Goal: Task Accomplishment & Management: Manage account settings

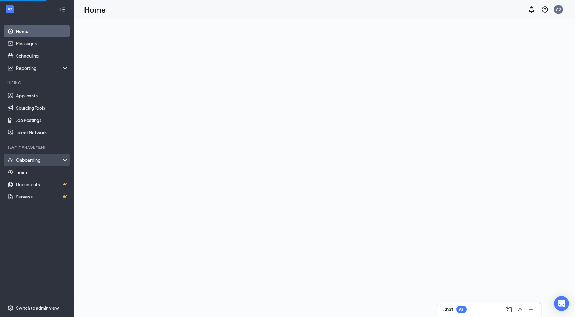
click at [39, 158] on div "Onboarding" at bounding box center [39, 160] width 47 height 6
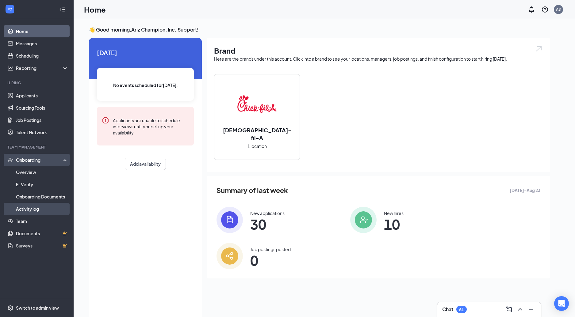
click at [53, 208] on link "Activity log" at bounding box center [42, 209] width 52 height 12
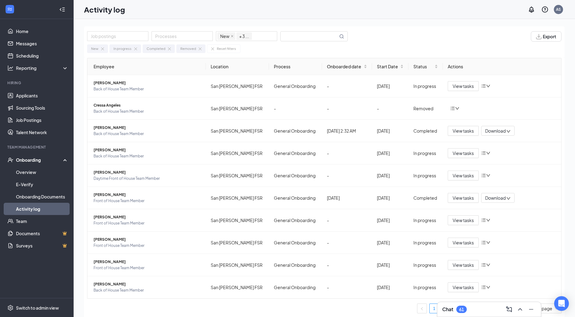
click at [293, 43] on div "New In progress Completed Removed Reset filters" at bounding box center [324, 47] width 474 height 11
click at [294, 37] on input "text" at bounding box center [308, 37] width 57 height 10
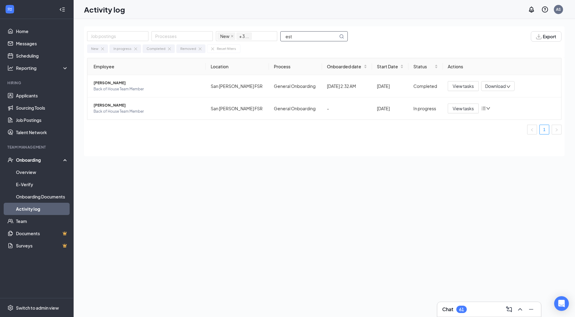
type input "[PERSON_NAME]"
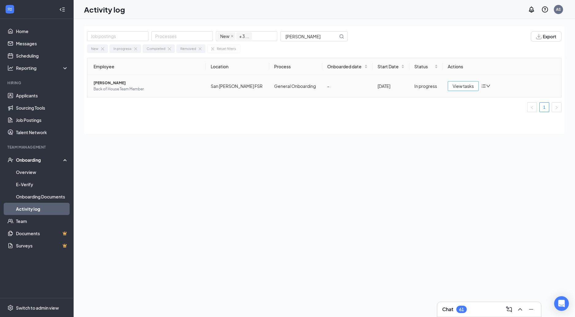
click at [471, 84] on span "View tasks" at bounding box center [462, 86] width 21 height 7
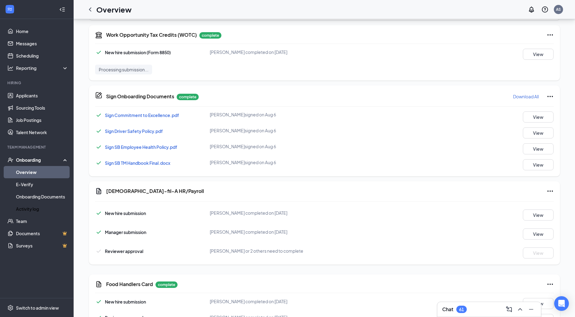
scroll to position [320, 0]
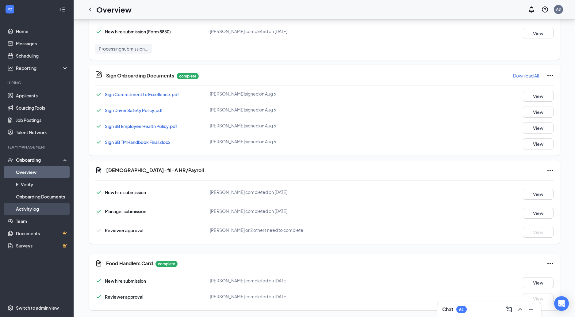
click at [43, 206] on link "Activity log" at bounding box center [42, 209] width 52 height 12
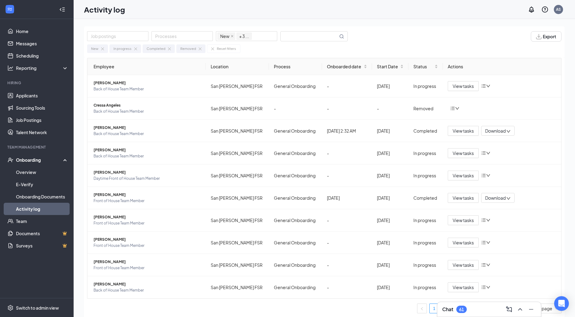
click at [322, 43] on div "New In progress Completed Removed Reset filters" at bounding box center [324, 47] width 474 height 11
click at [322, 38] on input "text" at bounding box center [308, 37] width 57 height 10
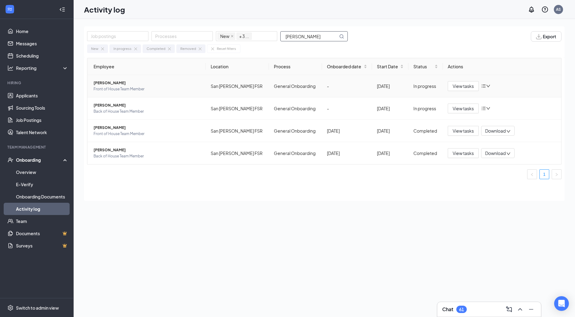
type input "[PERSON_NAME]"
click at [467, 91] on td "View tasks" at bounding box center [502, 86] width 118 height 22
click at [465, 87] on span "View tasks" at bounding box center [462, 86] width 21 height 7
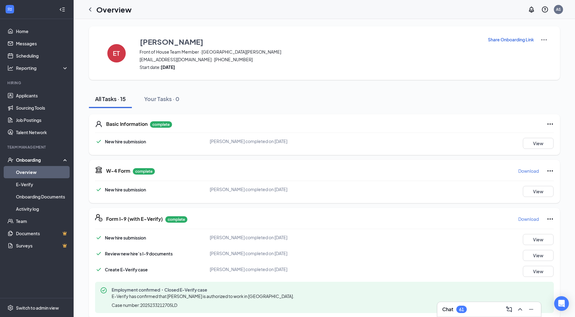
click at [512, 40] on p "Share Onboarding Link" at bounding box center [511, 39] width 46 height 6
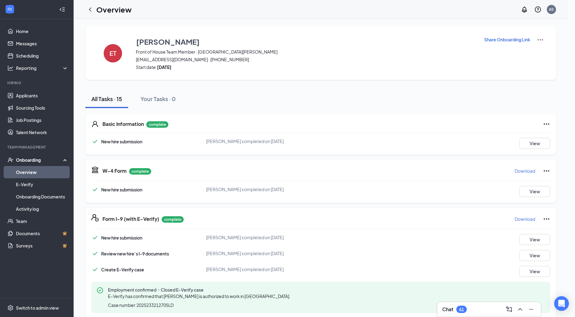
type textarea "Hi [PERSON_NAME], This is a gentle reminder to complete your onboarding before …"
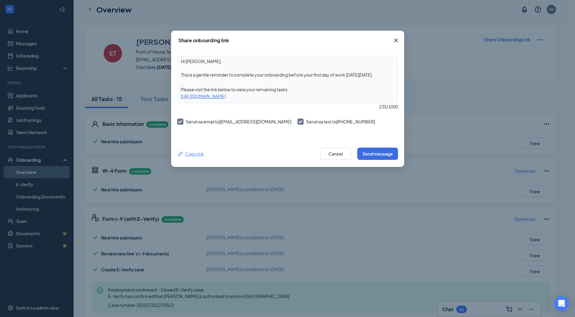
click at [196, 155] on div "Copy link" at bounding box center [190, 154] width 27 height 7
click at [397, 39] on icon "Cross" at bounding box center [395, 40] width 7 height 7
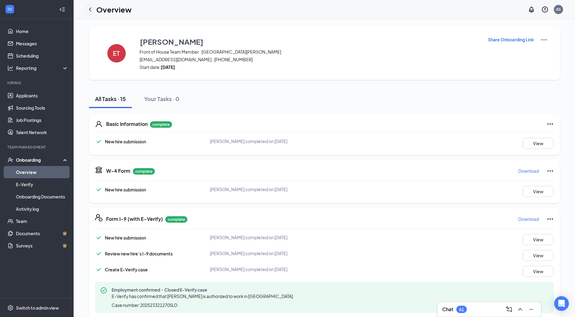
click at [93, 10] on icon "ChevronLeft" at bounding box center [89, 9] width 7 height 7
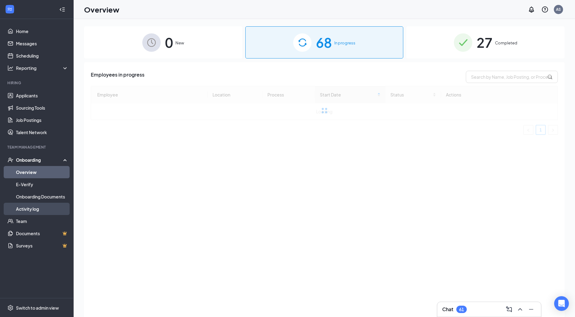
click at [56, 205] on link "Activity log" at bounding box center [42, 209] width 52 height 12
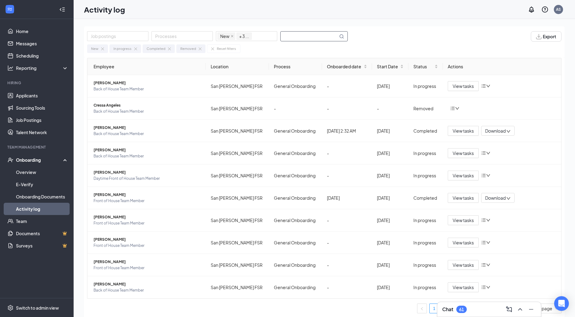
click at [291, 38] on input "text" at bounding box center [308, 37] width 57 height 10
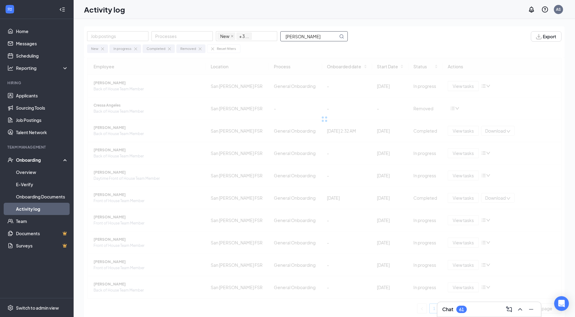
type input "[PERSON_NAME]"
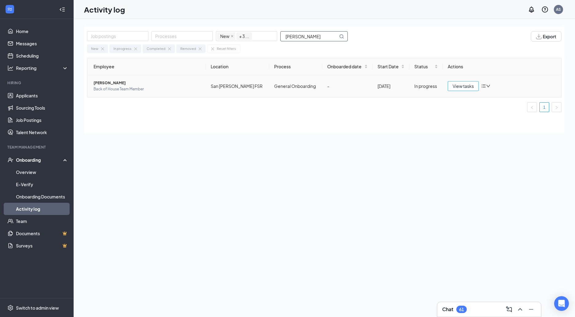
click at [452, 83] on button "View tasks" at bounding box center [463, 86] width 31 height 10
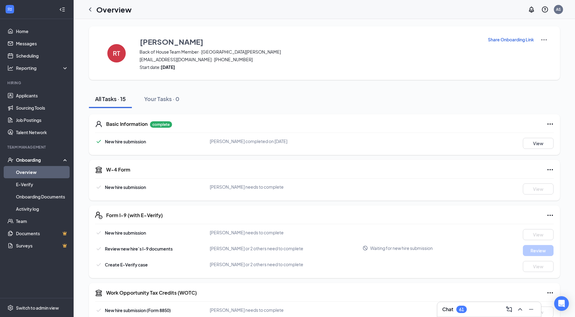
click at [520, 39] on p "Share Onboarding Link" at bounding box center [511, 39] width 46 height 6
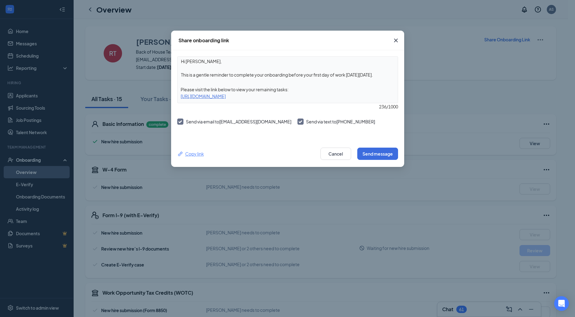
click at [191, 157] on div "Copy link" at bounding box center [190, 154] width 27 height 7
click at [394, 39] on icon "Cross" at bounding box center [395, 40] width 7 height 7
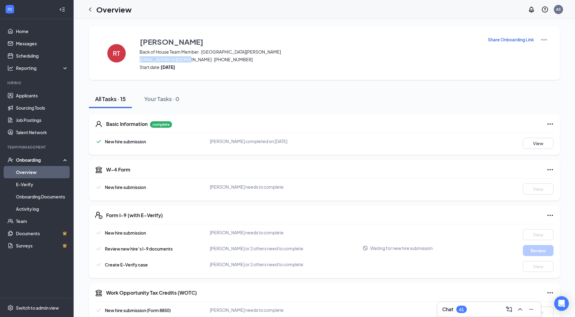
drag, startPoint x: 137, startPoint y: 60, endPoint x: 188, endPoint y: 61, distance: 50.9
click at [188, 61] on div "RT [PERSON_NAME] Back of House Team Member · [GEOGRAPHIC_DATA][PERSON_NAME] [EM…" at bounding box center [324, 53] width 471 height 54
copy span "[EMAIL_ADDRESS][DOMAIN_NAME]"
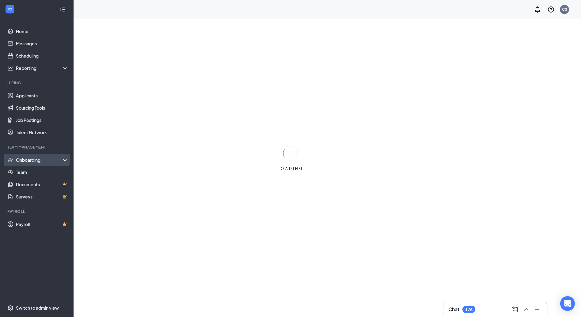
click at [53, 165] on div "Onboarding" at bounding box center [37, 160] width 74 height 12
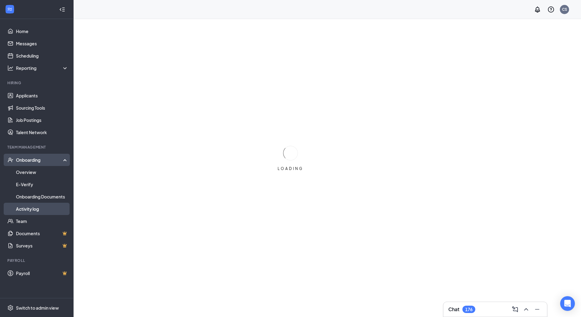
click at [46, 211] on link "Activity log" at bounding box center [42, 209] width 52 height 12
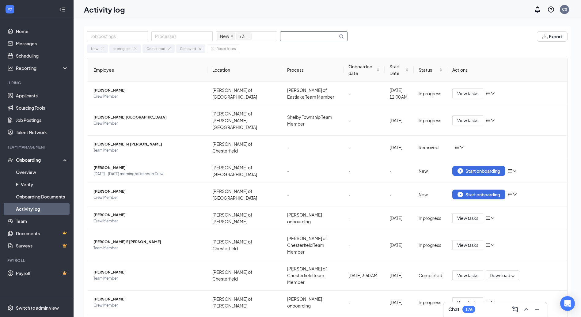
click at [311, 39] on input "text" at bounding box center [308, 37] width 57 height 10
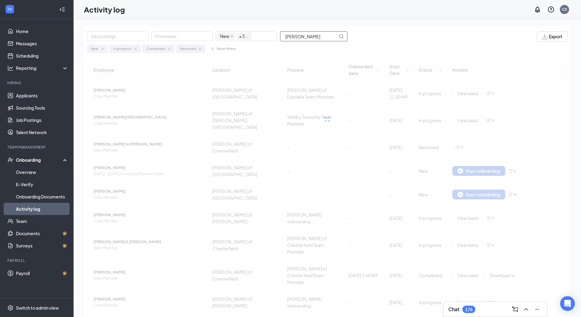
type input "quinn"
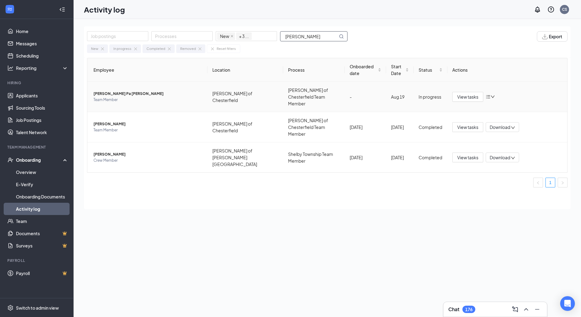
click at [119, 91] on span "Quinn Pa Mitchell" at bounding box center [147, 94] width 109 height 6
